Goal: Complete application form

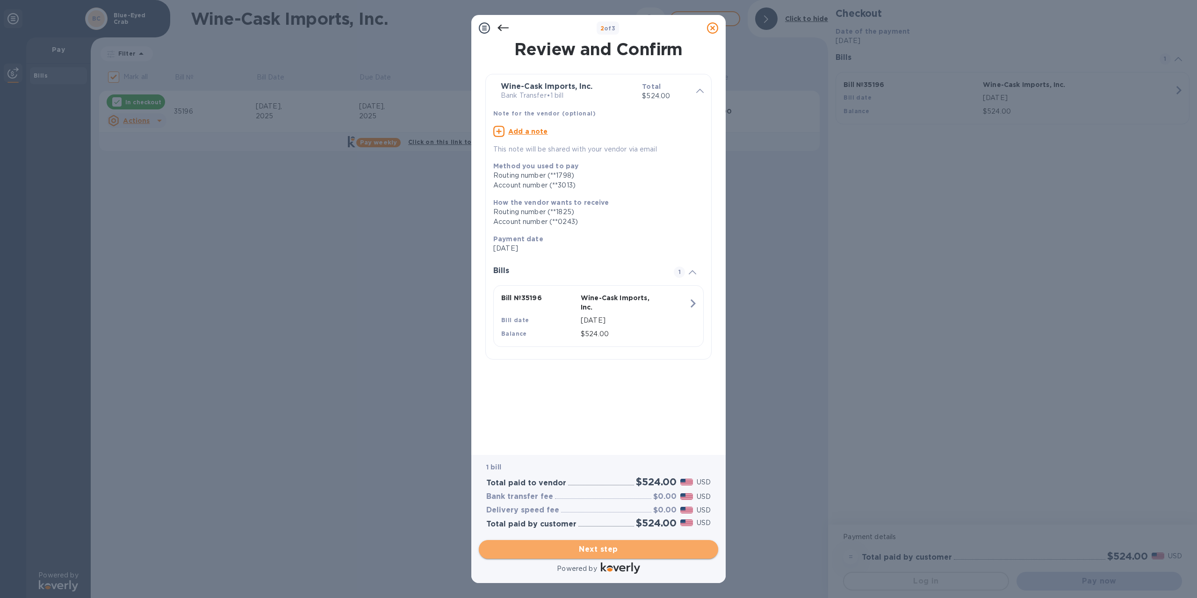
click at [586, 546] on span "Next step" at bounding box center [598, 549] width 224 height 11
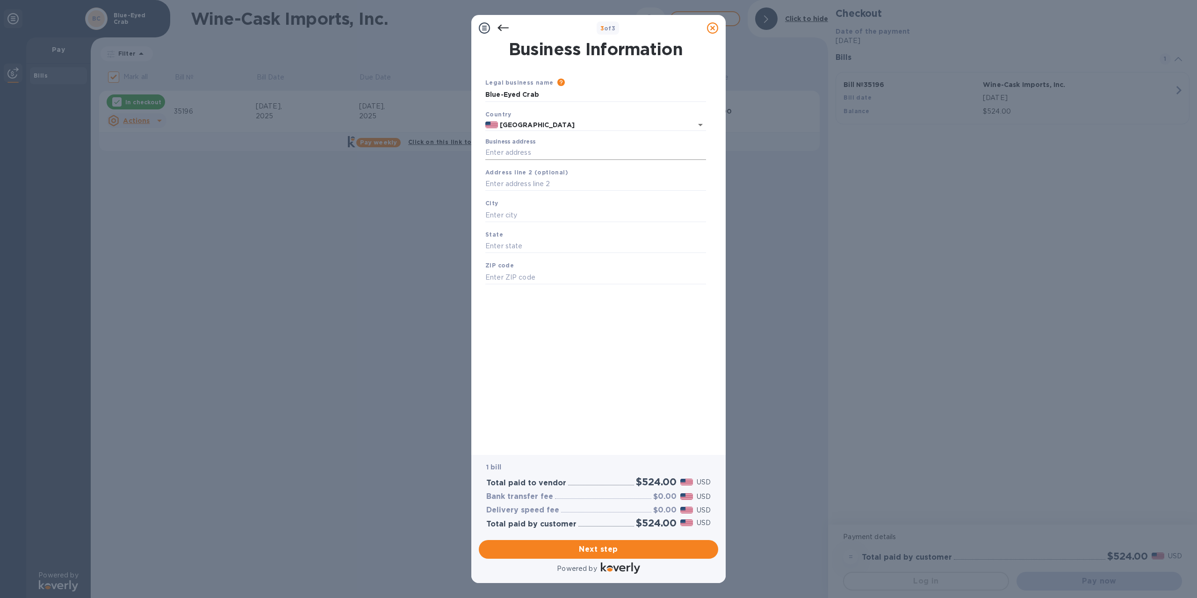
click at [525, 155] on input "Business address" at bounding box center [595, 153] width 221 height 14
type input "[STREET_ADDRESS]"
click at [522, 214] on input "text" at bounding box center [595, 215] width 221 height 14
type input "[GEOGRAPHIC_DATA]"
click at [521, 252] on input "text" at bounding box center [595, 246] width 221 height 14
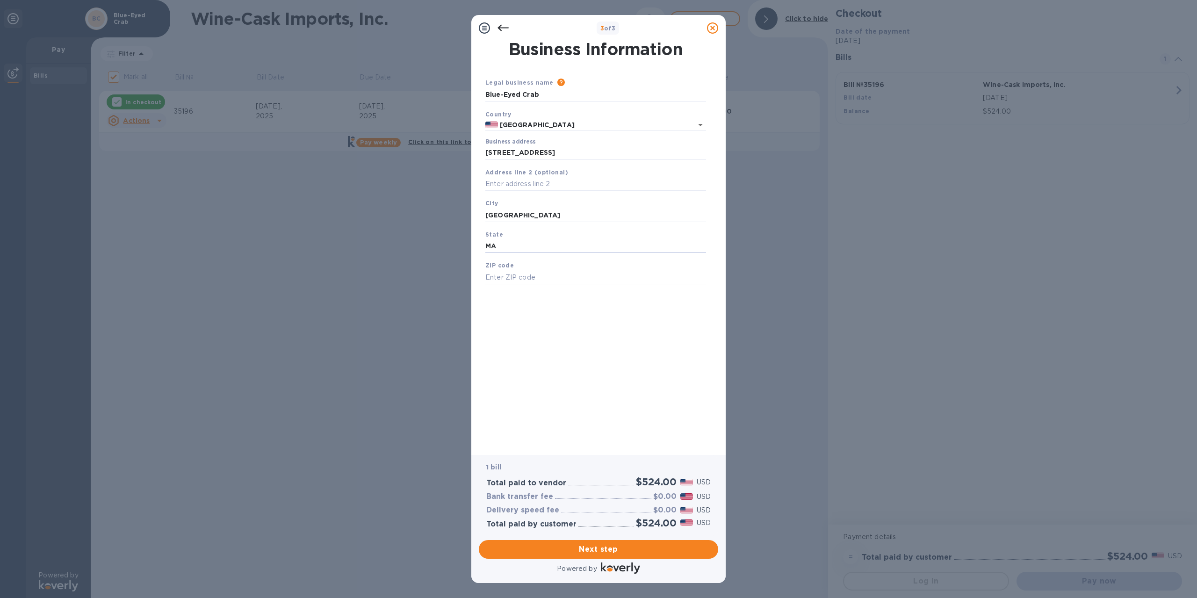
type input "MA"
click at [528, 279] on input "text" at bounding box center [595, 277] width 221 height 14
type input "02360"
click at [618, 550] on span "Next step" at bounding box center [598, 549] width 224 height 11
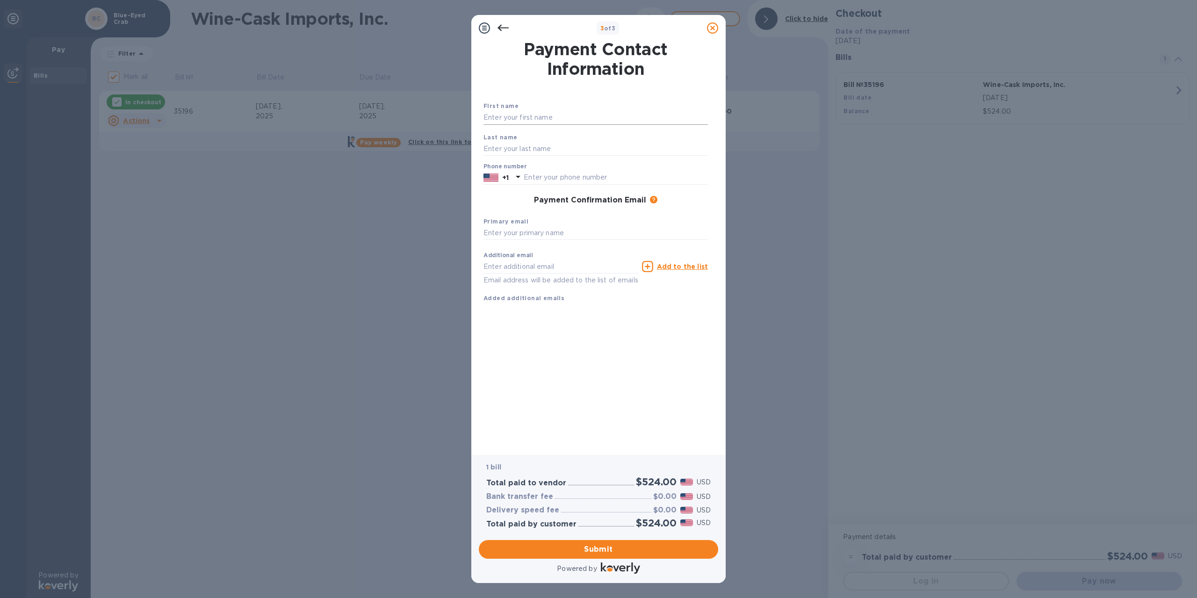
click at [513, 119] on input "text" at bounding box center [596, 118] width 224 height 14
type input "[PERSON_NAME]"
type input "6176451249"
type input "[EMAIL_ADDRESS][DOMAIN_NAME]"
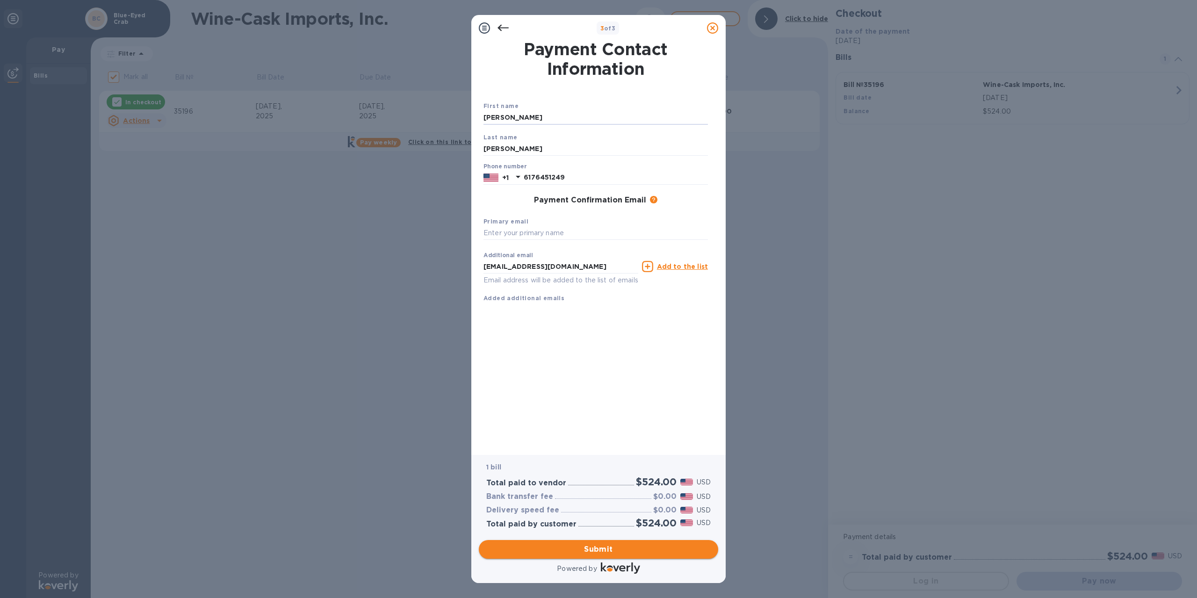
click at [584, 547] on span "Submit" at bounding box center [598, 549] width 224 height 11
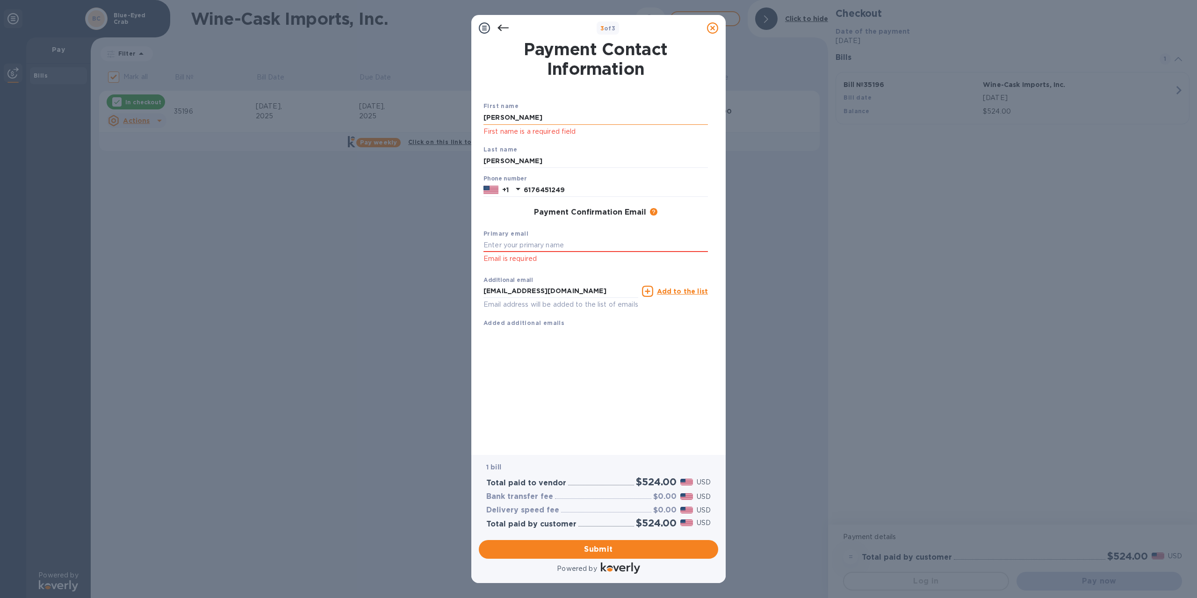
click at [526, 116] on input "[PERSON_NAME]" at bounding box center [596, 118] width 224 height 14
type input "[PERSON_NAME]"
click at [512, 243] on input "text" at bounding box center [596, 245] width 224 height 14
type input "[EMAIL_ADDRESS][DOMAIN_NAME]"
click at [570, 545] on span "Submit" at bounding box center [598, 549] width 224 height 11
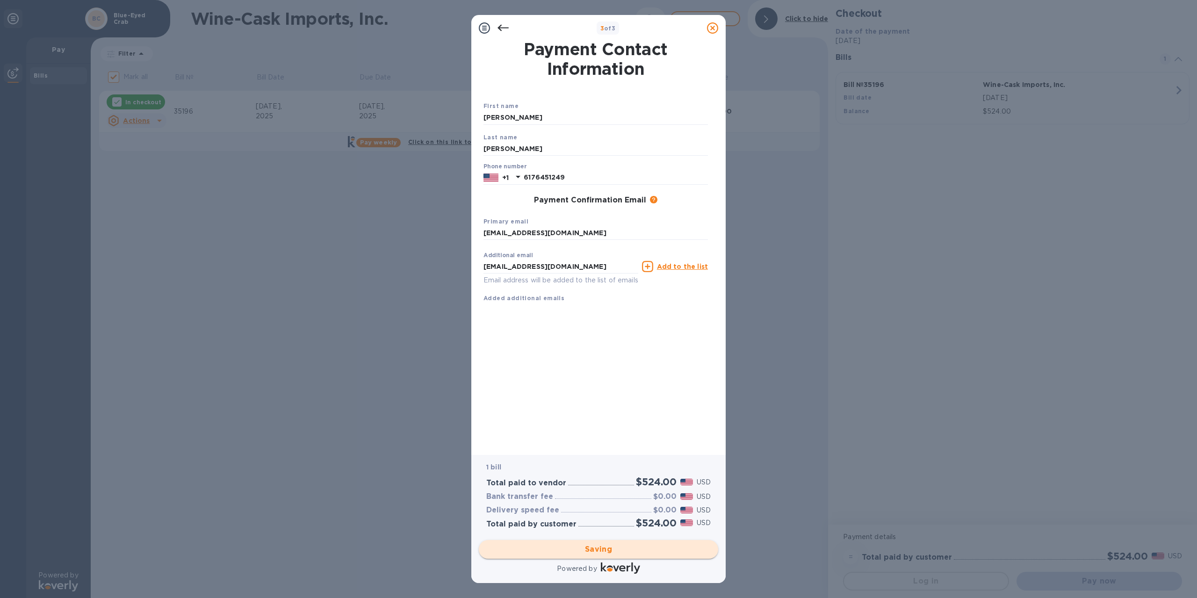
checkbox input "false"
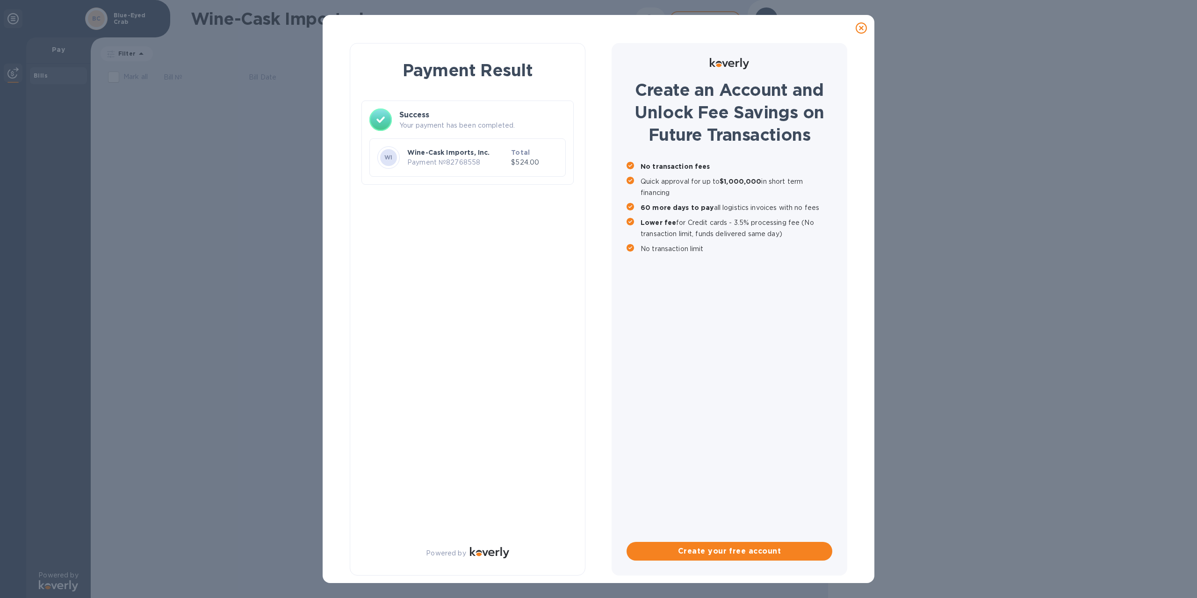
click at [860, 29] on icon at bounding box center [861, 27] width 11 height 11
